Goal: Transaction & Acquisition: Purchase product/service

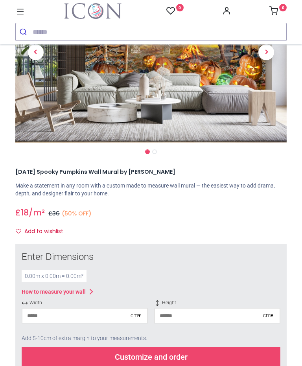
click at [123, 309] on input "number" at bounding box center [76, 316] width 108 height 14
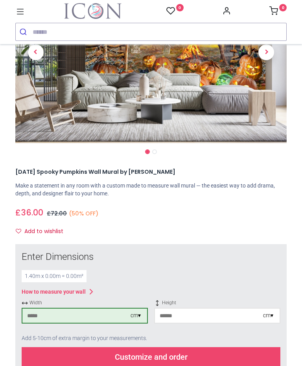
type input "***"
click at [210, 309] on input "number" at bounding box center [209, 316] width 108 height 14
click at [168, 347] on div "Customize and order" at bounding box center [151, 357] width 259 height 20
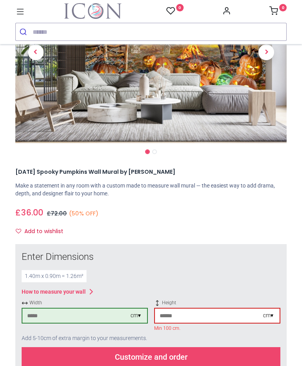
click at [164, 347] on div "Customize and order" at bounding box center [151, 357] width 259 height 20
click at [160, 347] on div "Customize and order" at bounding box center [151, 357] width 259 height 20
click at [226, 309] on input "**" at bounding box center [209, 316] width 108 height 14
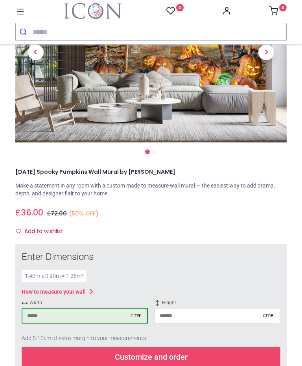
type input "*"
type input "***"
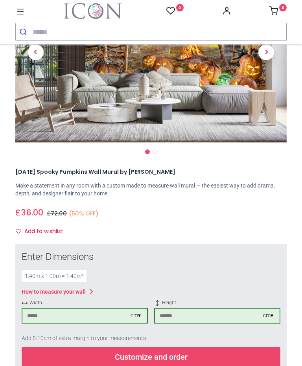
click at [184, 347] on div "Customize and order" at bounding box center [151, 357] width 259 height 20
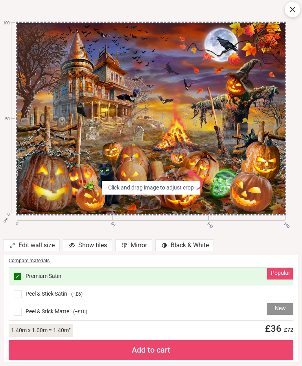
click at [301, 217] on div "cm 0 50 100 140 0 50 100 Click and drag image to adjust crop AdobeStock_6405923…" at bounding box center [151, 118] width 302 height 237
click at [215, 311] on div "New Peel & Stick Matte ( +£10 )" at bounding box center [151, 311] width 284 height 17
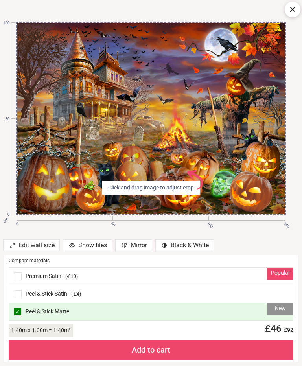
click at [205, 278] on div "Popular Premium Satin ( -£10 )" at bounding box center [151, 277] width 284 height 18
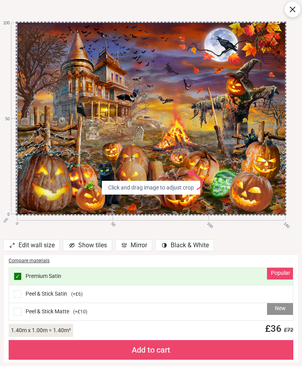
click at [34, 263] on div "Compare materials" at bounding box center [151, 260] width 285 height 7
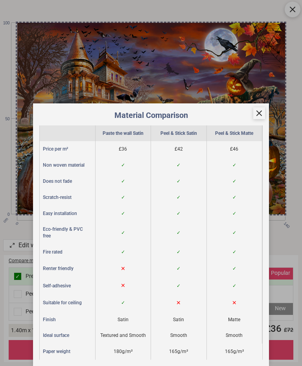
click at [261, 119] on div at bounding box center [259, 113] width 12 height 12
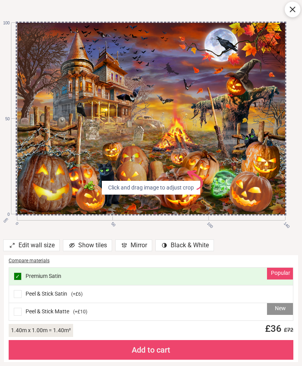
click at [203, 274] on div "Popular ✓ Premium Satin" at bounding box center [151, 277] width 284 height 18
click at [42, 278] on div "Popular ✓ Premium Satin" at bounding box center [151, 277] width 284 height 18
click at [156, 351] on div "Add to cart" at bounding box center [151, 350] width 285 height 20
click at [159, 351] on div "Add to cart" at bounding box center [151, 350] width 285 height 20
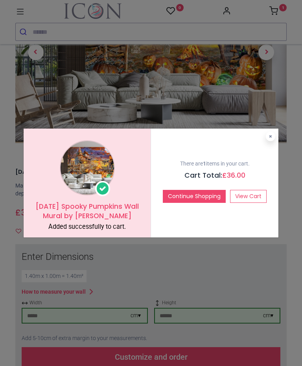
click at [248, 197] on link "View Cart" at bounding box center [248, 196] width 37 height 13
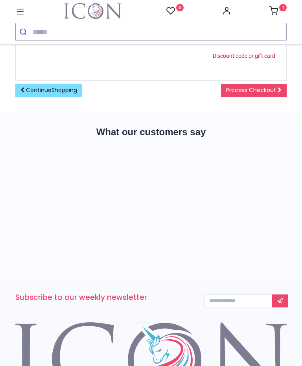
scroll to position [199, 0]
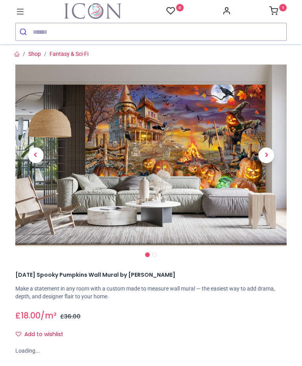
scroll to position [70, 0]
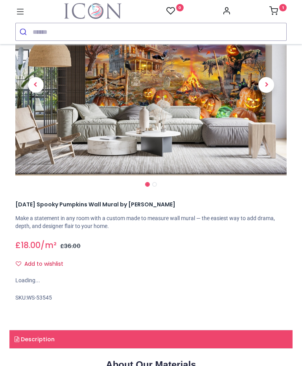
click at [269, 88] on span "Next" at bounding box center [266, 85] width 16 height 16
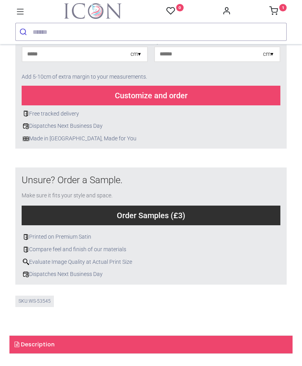
scroll to position [222, 0]
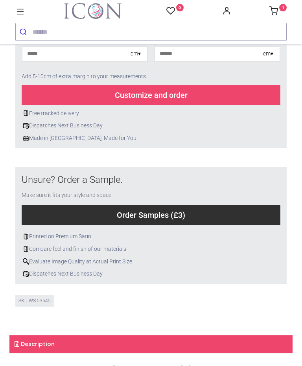
click at [117, 61] on input "number" at bounding box center [76, 54] width 108 height 14
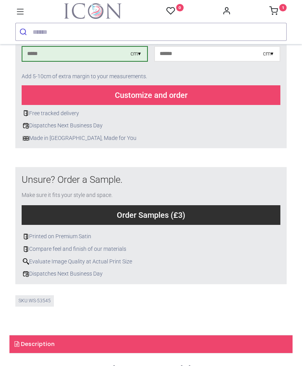
type input "***"
click at [213, 61] on input "number" at bounding box center [209, 54] width 108 height 14
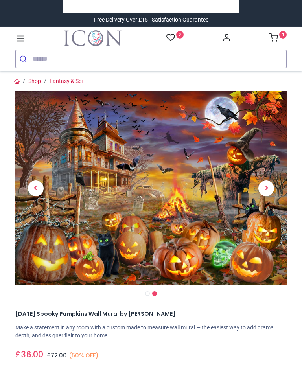
scroll to position [0, 0]
type input "***"
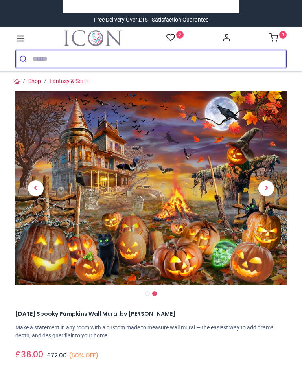
click at [95, 59] on input "search" at bounding box center [160, 58] width 254 height 17
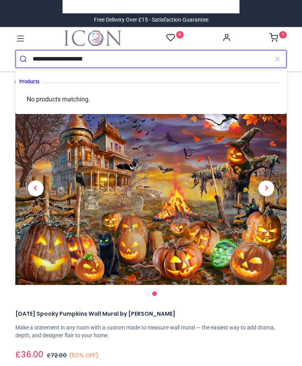
type input "**********"
click at [24, 59] on button "submit" at bounding box center [24, 58] width 17 height 17
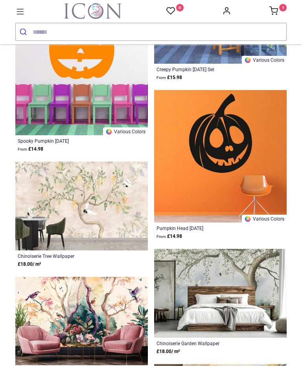
scroll to position [1895, 0]
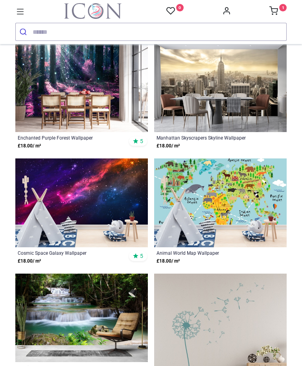
scroll to position [5180, 0]
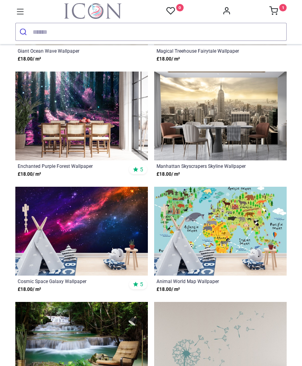
click at [282, 6] on sup "1" at bounding box center [282, 7] width 7 height 7
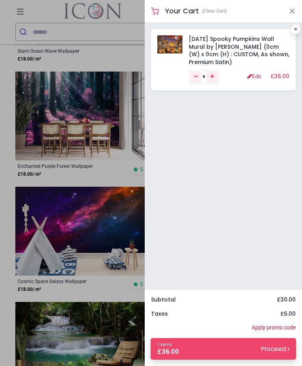
click at [297, 28] on icon at bounding box center [295, 29] width 3 height 4
type input "*"
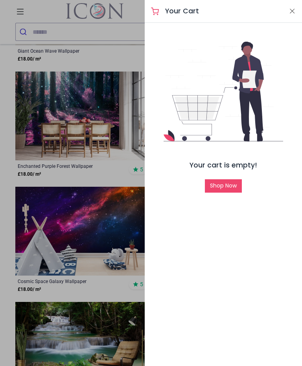
click at [284, 20] on div "Your Cart" at bounding box center [223, 11] width 157 height 23
click at [295, 13] on button "Close" at bounding box center [292, 11] width 7 height 10
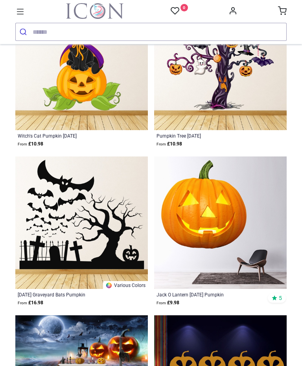
scroll to position [118, 0]
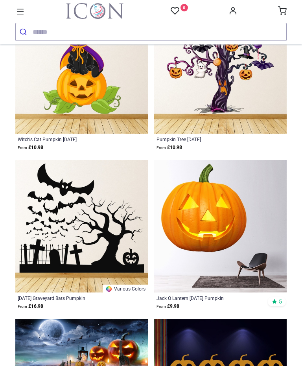
click at [99, 119] on img at bounding box center [81, 67] width 132 height 132
click at [83, 142] on div "Witch's Cat Pumpkin Halloween" at bounding box center [69, 139] width 102 height 6
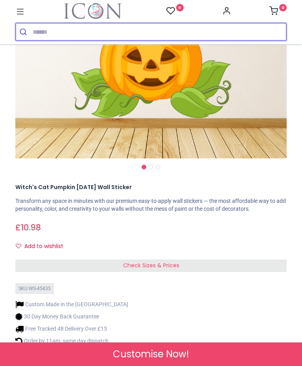
scroll to position [157, 0]
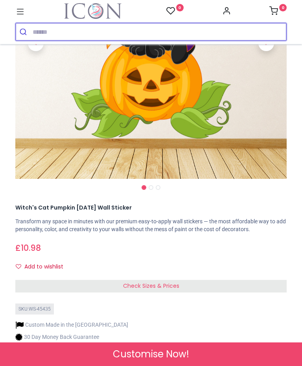
click at [88, 35] on input "search" at bounding box center [160, 31] width 254 height 17
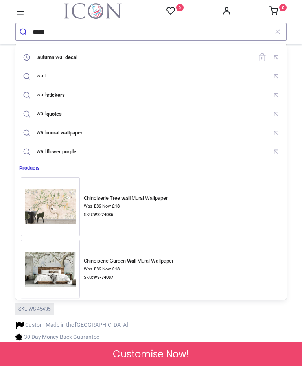
click at [79, 55] on mark "decal" at bounding box center [71, 57] width 14 height 8
type input "**********"
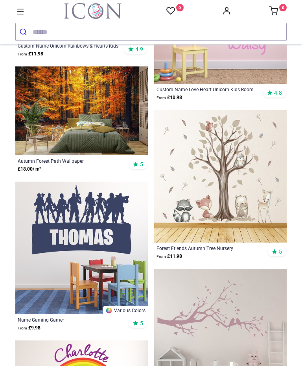
scroll to position [805, 0]
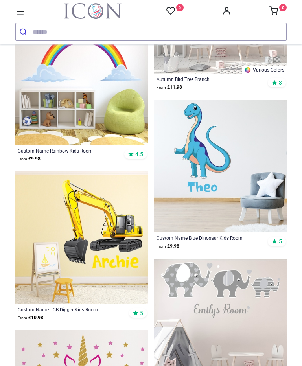
scroll to position [1111, 0]
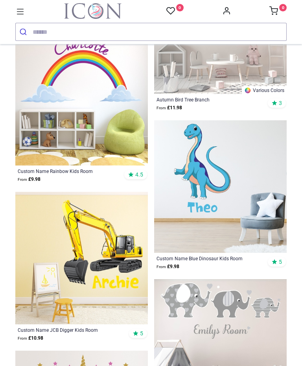
click at [106, 28] on input "search" at bounding box center [160, 31] width 254 height 17
click at [116, 31] on input "search" at bounding box center [160, 31] width 254 height 17
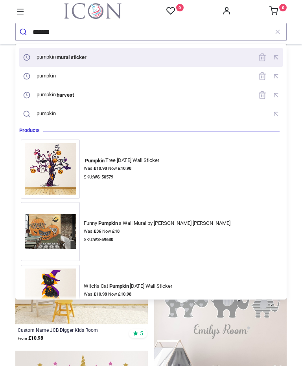
click at [85, 55] on mark "mural sticker" at bounding box center [72, 57] width 32 height 8
type input "**********"
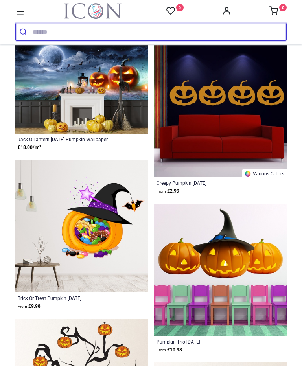
scroll to position [389, 0]
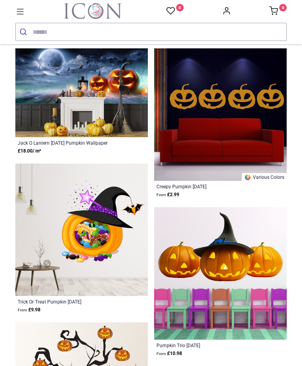
click at [120, 132] on img at bounding box center [81, 92] width 132 height 89
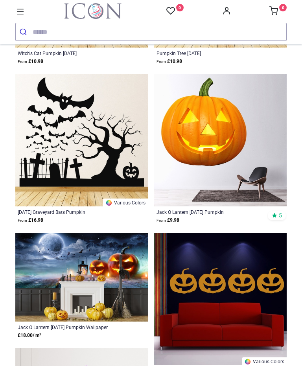
scroll to position [269, 0]
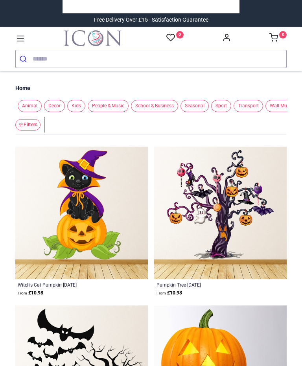
click at [66, 59] on input "search" at bounding box center [160, 58] width 254 height 17
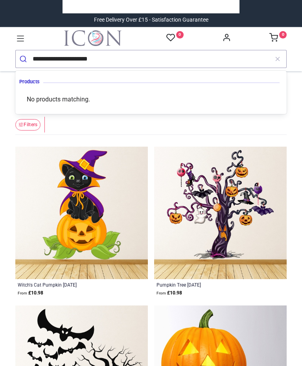
type input "**********"
click at [24, 59] on button "submit" at bounding box center [24, 58] width 17 height 17
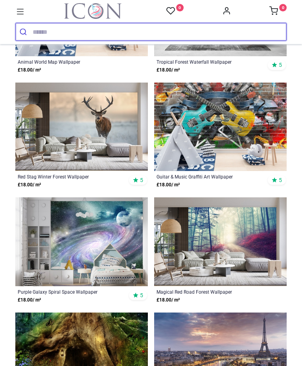
scroll to position [3591, 0]
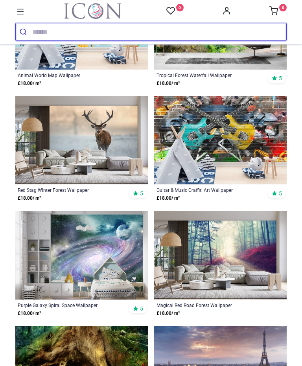
click at [147, 32] on input "search" at bounding box center [160, 31] width 254 height 17
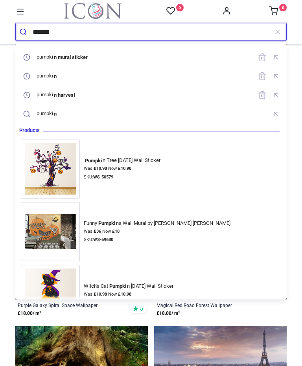
type input "*******"
click at [24, 32] on button "submit" at bounding box center [24, 31] width 17 height 17
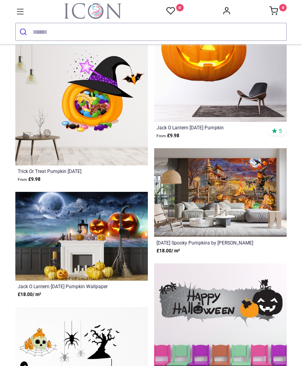
scroll to position [1040, 0]
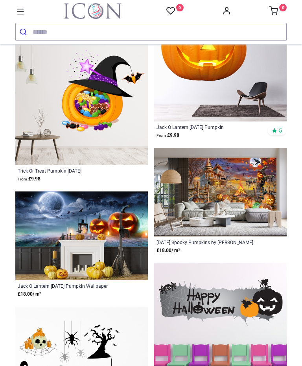
click at [226, 213] on img at bounding box center [220, 192] width 132 height 89
click at [235, 218] on img at bounding box center [220, 192] width 132 height 89
click at [235, 204] on img at bounding box center [220, 192] width 132 height 89
click at [208, 244] on div "Halloween Spooky Pumpkins by Adrian Chesterman" at bounding box center [207, 242] width 102 height 6
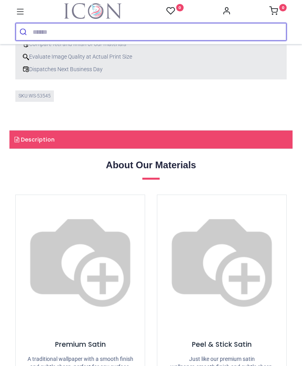
scroll to position [571, 0]
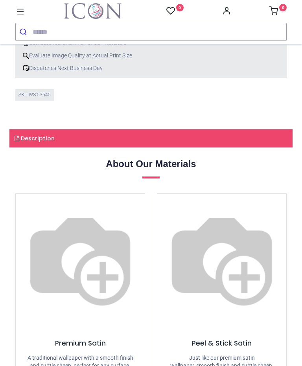
click at [223, 338] on h5 "Peel & Stick Satin" at bounding box center [222, 343] width 110 height 10
click at [224, 338] on h5 "Peel & Stick Satin" at bounding box center [222, 343] width 110 height 10
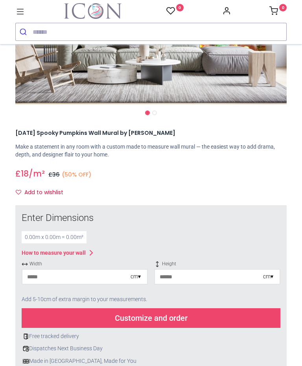
scroll to position [143, 0]
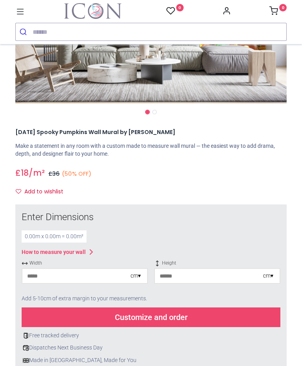
click at [115, 279] on input "number" at bounding box center [76, 276] width 108 height 14
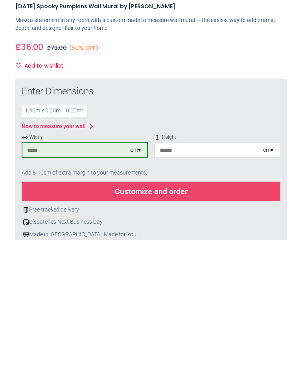
type input "***"
click at [200, 269] on input "number" at bounding box center [209, 276] width 108 height 14
type input "***"
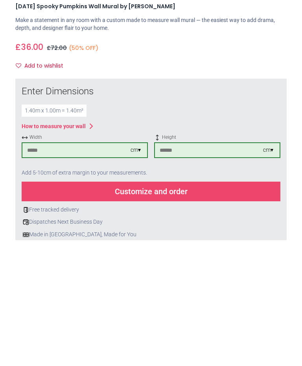
click at [165, 307] on div "Customize and order" at bounding box center [151, 317] width 259 height 20
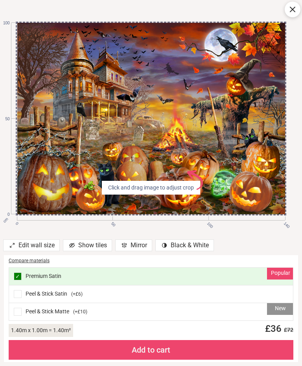
click at [210, 298] on div "Peel & Stick Satin ( +£6 )" at bounding box center [151, 294] width 284 height 18
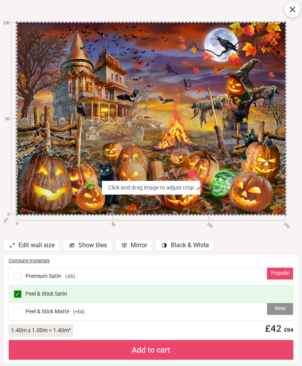
click at [158, 354] on div "Add to cart" at bounding box center [151, 350] width 285 height 20
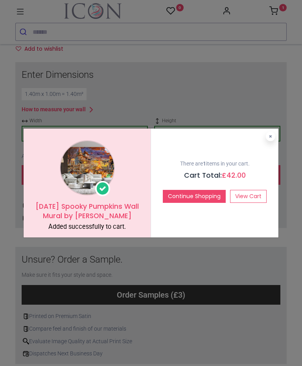
click at [198, 198] on button "Continue Shopping" at bounding box center [194, 196] width 63 height 13
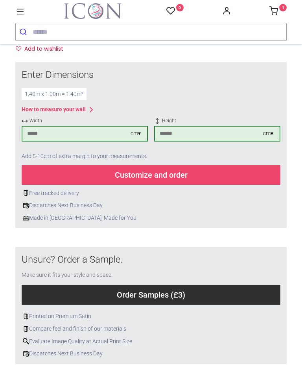
click at [279, 15] on link "1" at bounding box center [277, 12] width 17 height 6
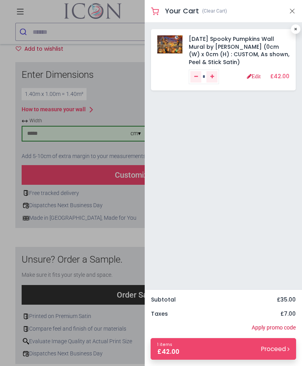
click at [175, 44] on img at bounding box center [169, 44] width 25 height 18
click at [182, 53] on img at bounding box center [169, 44] width 25 height 18
click at [254, 53] on link "Halloween Spooky Pumpkins Wall Mural by Adrian Chesterman (0cm (W) x 0cm (H) : …" at bounding box center [239, 50] width 101 height 31
click at [300, 28] on link at bounding box center [295, 28] width 9 height 9
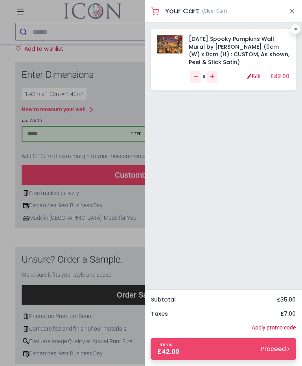
type input "*"
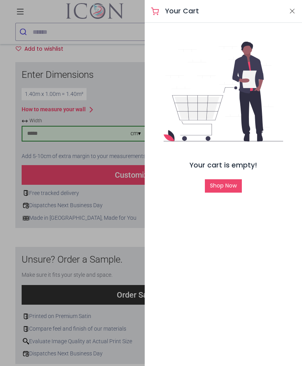
click at [296, 4] on div "Your Cart" at bounding box center [223, 11] width 157 height 23
click at [294, 11] on button "Close" at bounding box center [292, 11] width 7 height 10
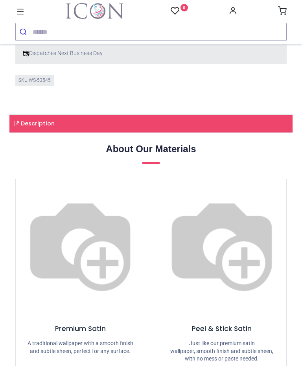
scroll to position [467, 0]
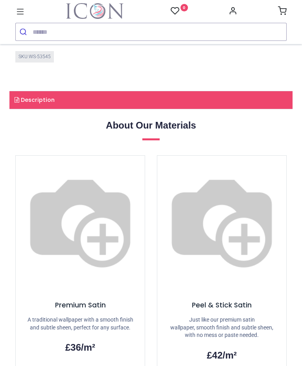
click at [224, 316] on p "Just like our premium satin wallpaper, smooth finish and subtle sheen, with no …" at bounding box center [222, 327] width 110 height 23
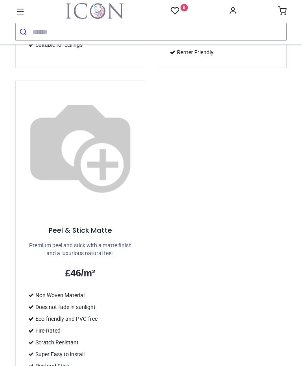
scroll to position [910, 0]
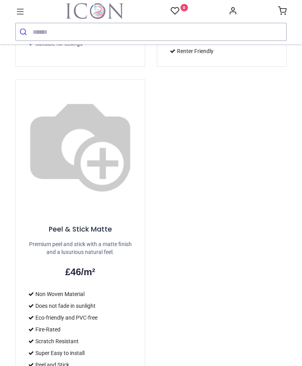
click at [88, 241] on p "Premium peel and stick with a matte finish and a luxurious natural feel." at bounding box center [80, 248] width 110 height 15
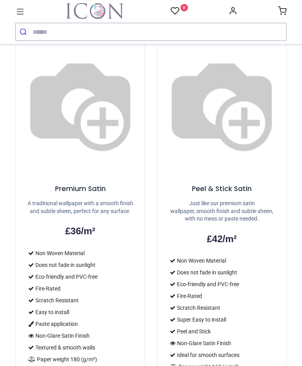
scroll to position [583, 0]
click at [222, 184] on h5 "Peel & Stick Satin" at bounding box center [222, 189] width 110 height 10
click at [224, 184] on h5 "Peel & Stick Satin" at bounding box center [222, 189] width 110 height 10
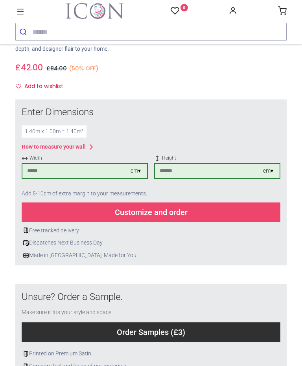
scroll to position [104, 0]
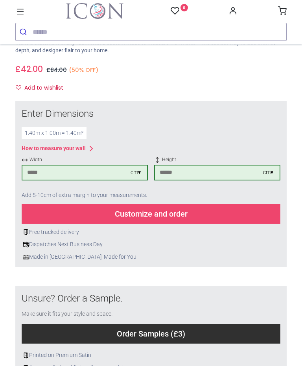
click at [173, 208] on div "Customize and order" at bounding box center [151, 214] width 259 height 20
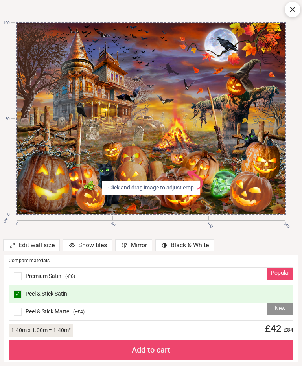
click at [170, 311] on div "New Peel & Stick Matte ( +£4 )" at bounding box center [151, 311] width 284 height 17
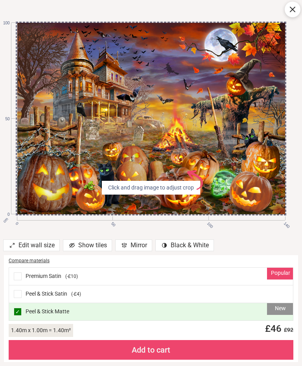
click at [153, 300] on div "Peel & Stick Satin ( -£4 )" at bounding box center [151, 294] width 284 height 18
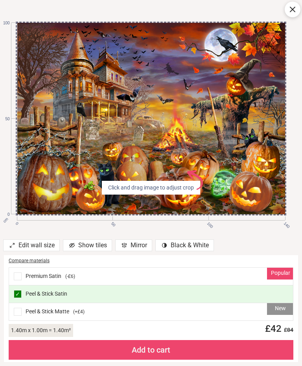
click at [157, 356] on div "Add to cart" at bounding box center [151, 350] width 285 height 20
click at [295, 12] on icon at bounding box center [292, 9] width 5 height 5
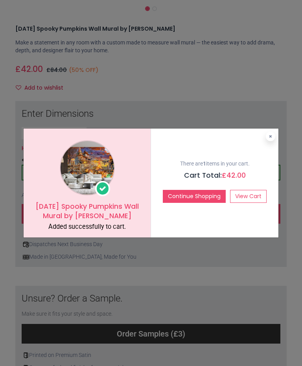
click at [213, 237] on div "There are 1 items in your cart. Cart Total: £ 42.00 Continue Shopping View Cart" at bounding box center [214, 183] width 127 height 109
click at [274, 132] on button at bounding box center [270, 136] width 9 height 9
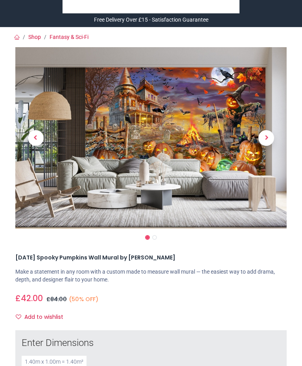
scroll to position [0, 0]
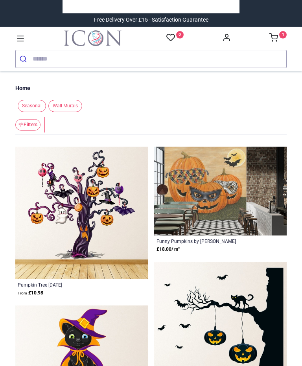
click at [77, 59] on input "search" at bounding box center [160, 58] width 254 height 17
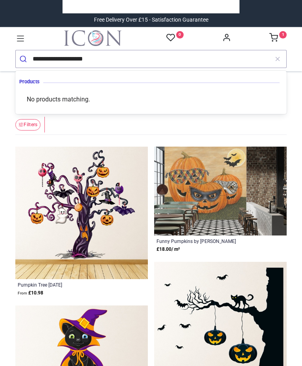
type input "**********"
click at [24, 59] on button "submit" at bounding box center [24, 58] width 17 height 17
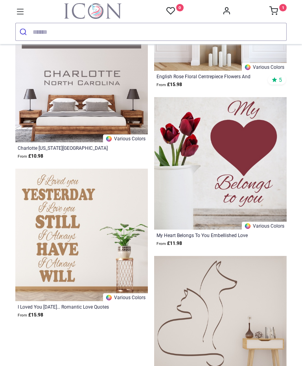
scroll to position [1980, 0]
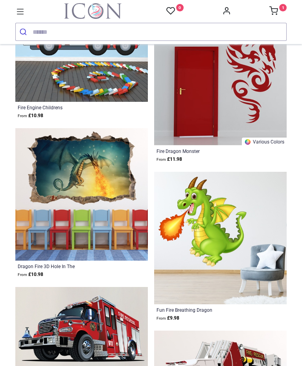
scroll to position [705, 0]
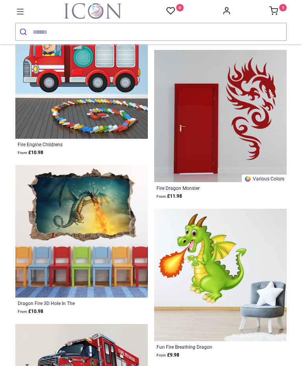
click at [86, 33] on input "search" at bounding box center [160, 31] width 254 height 17
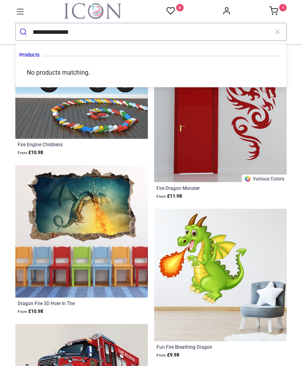
type input "**********"
click at [24, 32] on button "submit" at bounding box center [24, 31] width 17 height 17
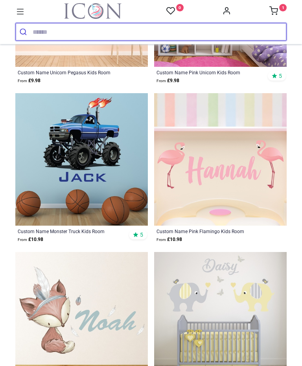
scroll to position [1808, 0]
